Goal: Information Seeking & Learning: Find specific fact

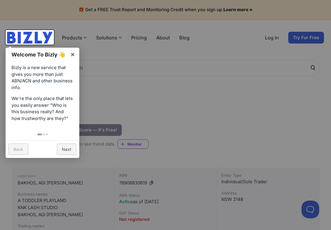
click at [154, 102] on div at bounding box center [165, 115] width 331 height 230
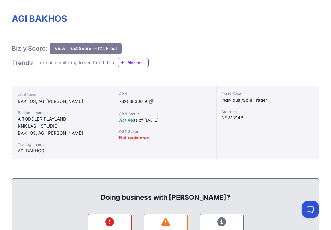
scroll to position [50, 0]
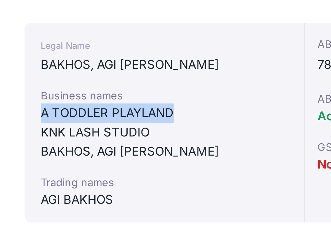
drag, startPoint x: 65, startPoint y: 40, endPoint x: 14, endPoint y: 38, distance: 51.3
click at [14, 118] on div "Legal Name BAKHOS, AGI ARVAI Business names A TODDLER PLAYLAND KNK LASH STUDIO …" at bounding box center [63, 154] width 102 height 73
copy div "A TODDLER PLAYLAND"
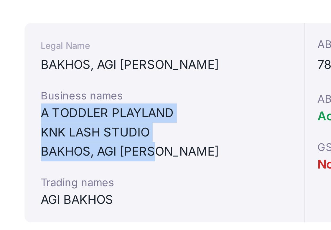
drag, startPoint x: 72, startPoint y: 53, endPoint x: 13, endPoint y: 41, distance: 60.7
click at [13, 118] on div "Legal Name BAKHOS, AGI ARVAI Business names A TODDLER PLAYLAND KNK LASH STUDIO …" at bounding box center [63, 154] width 102 height 73
copy div "A TODDLER PLAYLAND KNK LASH STUDIO BAKHOS, AGI ARVAI"
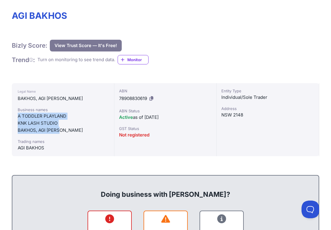
scroll to position [81, 0]
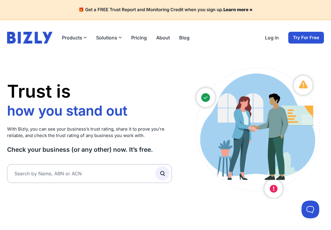
click at [30, 28] on header "Products Bizly Scores Free business assessment Bizly Reports Detailed business …" at bounding box center [165, 37] width 331 height 35
click at [30, 38] on img at bounding box center [29, 38] width 45 height 12
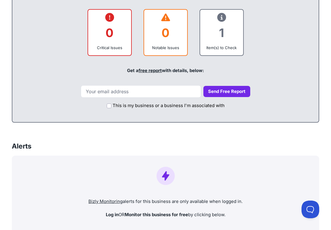
scroll to position [199, 0]
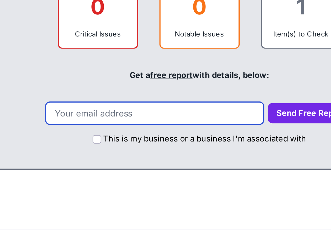
click at [81, 160] on input "email" at bounding box center [141, 166] width 120 height 12
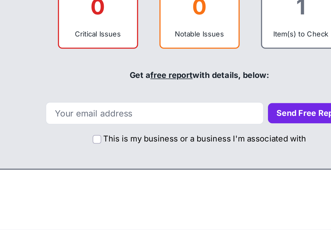
click at [138, 142] on link "free report" at bounding box center [149, 145] width 23 height 6
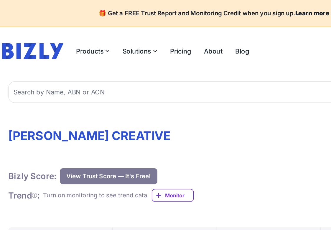
scroll to position [0, 0]
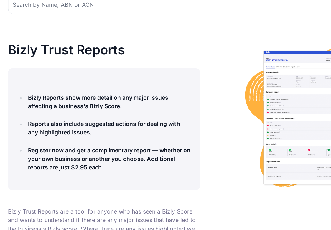
scroll to position [30, 0]
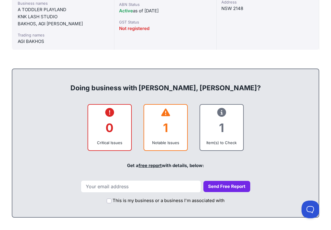
scroll to position [199, 0]
